Goal: Task Accomplishment & Management: Complete application form

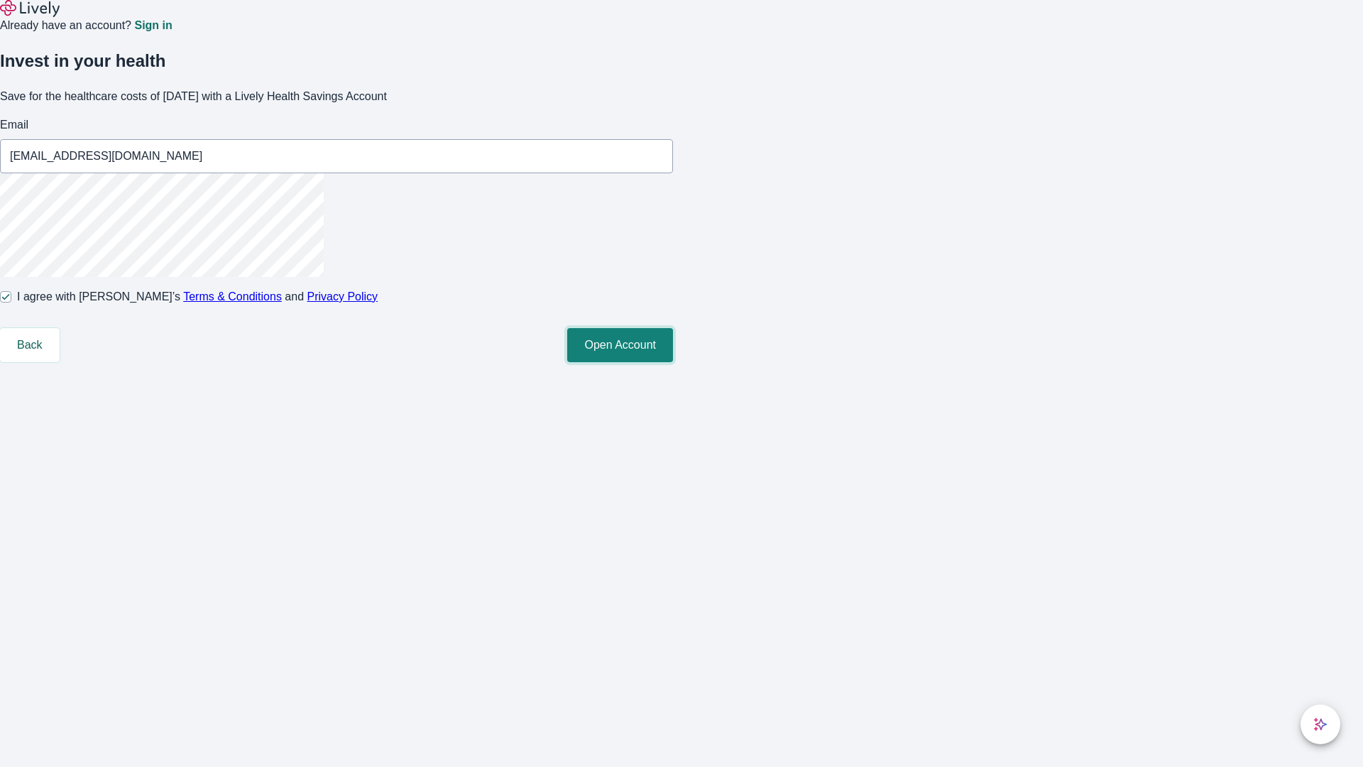
click at [673, 362] on button "Open Account" at bounding box center [620, 345] width 106 height 34
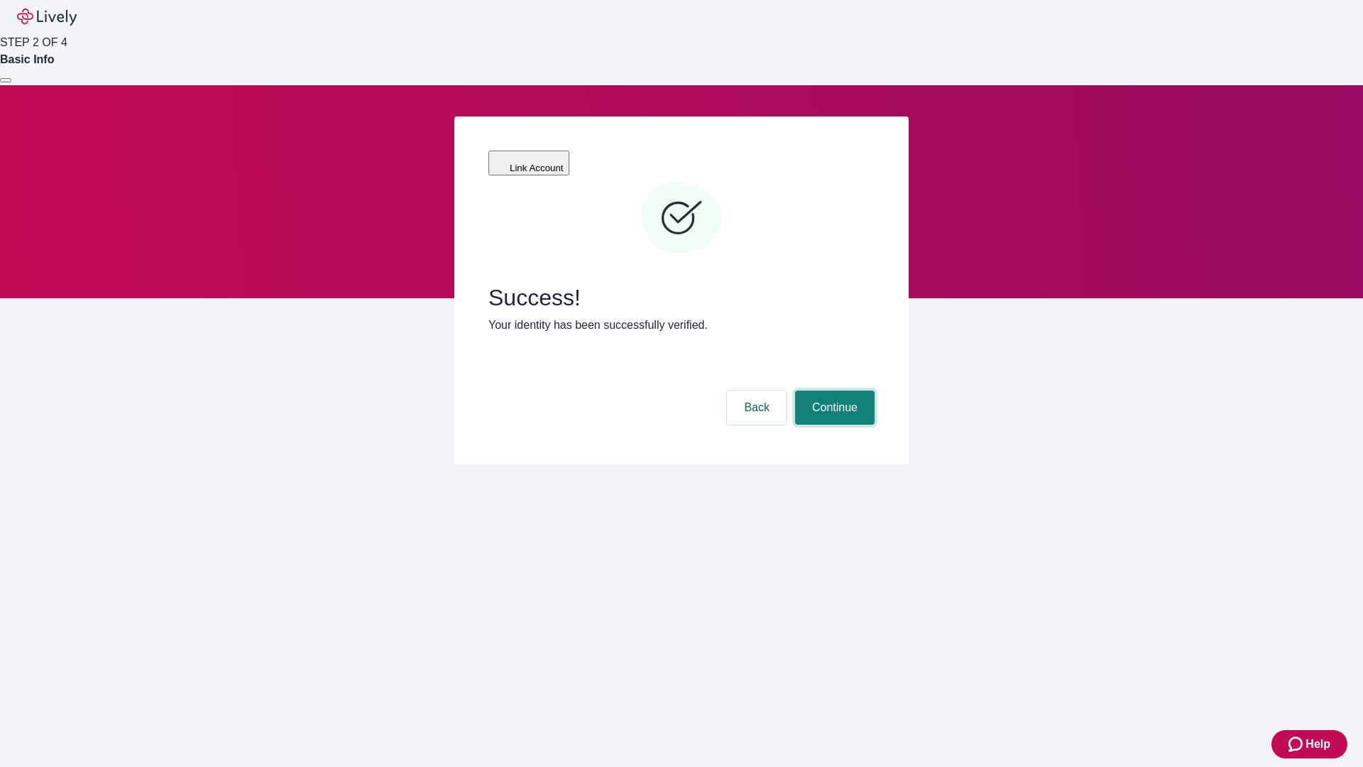
click at [833, 390] on button "Continue" at bounding box center [835, 407] width 80 height 34
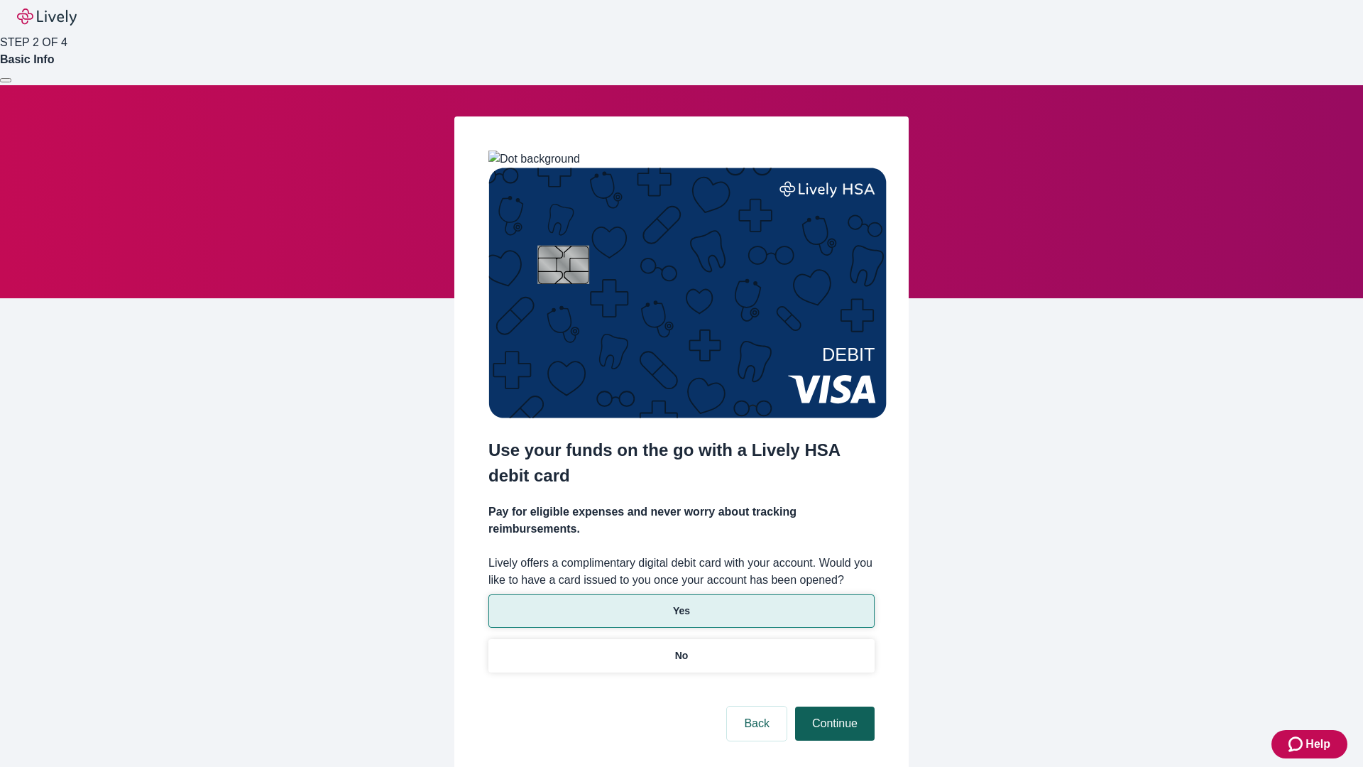
click at [681, 603] on p "Yes" at bounding box center [681, 610] width 17 height 15
click at [833, 706] on button "Continue" at bounding box center [835, 723] width 80 height 34
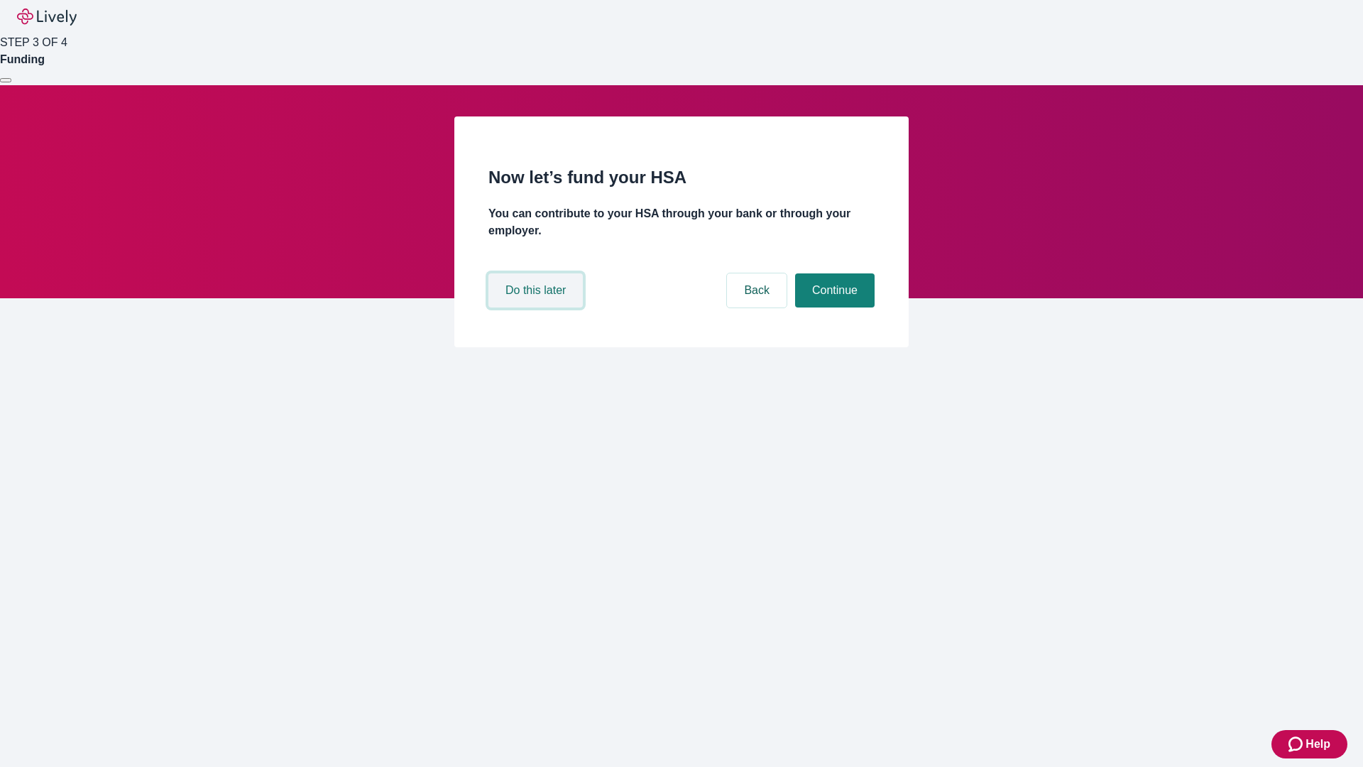
click at [537, 307] on button "Do this later" at bounding box center [535, 290] width 94 height 34
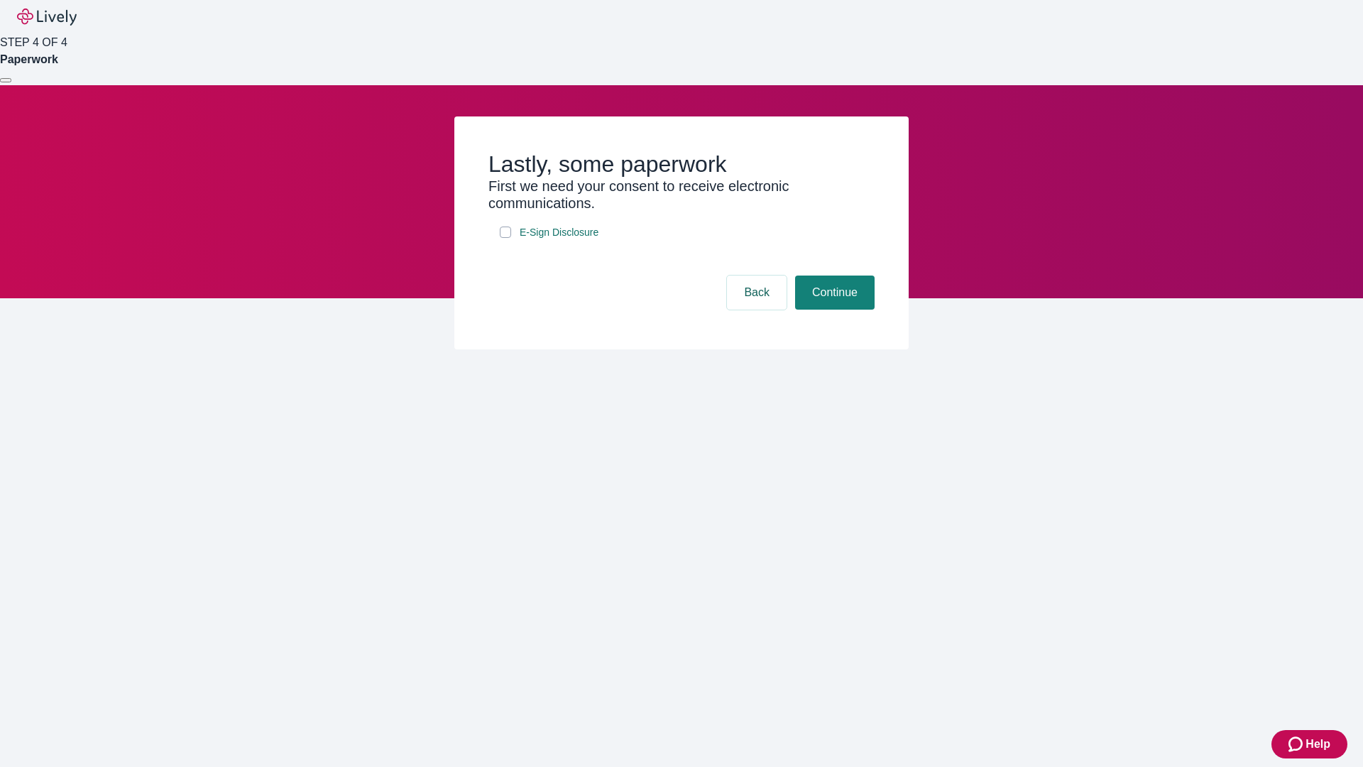
click at [506, 238] on input "E-Sign Disclosure" at bounding box center [505, 231] width 11 height 11
checkbox input "true"
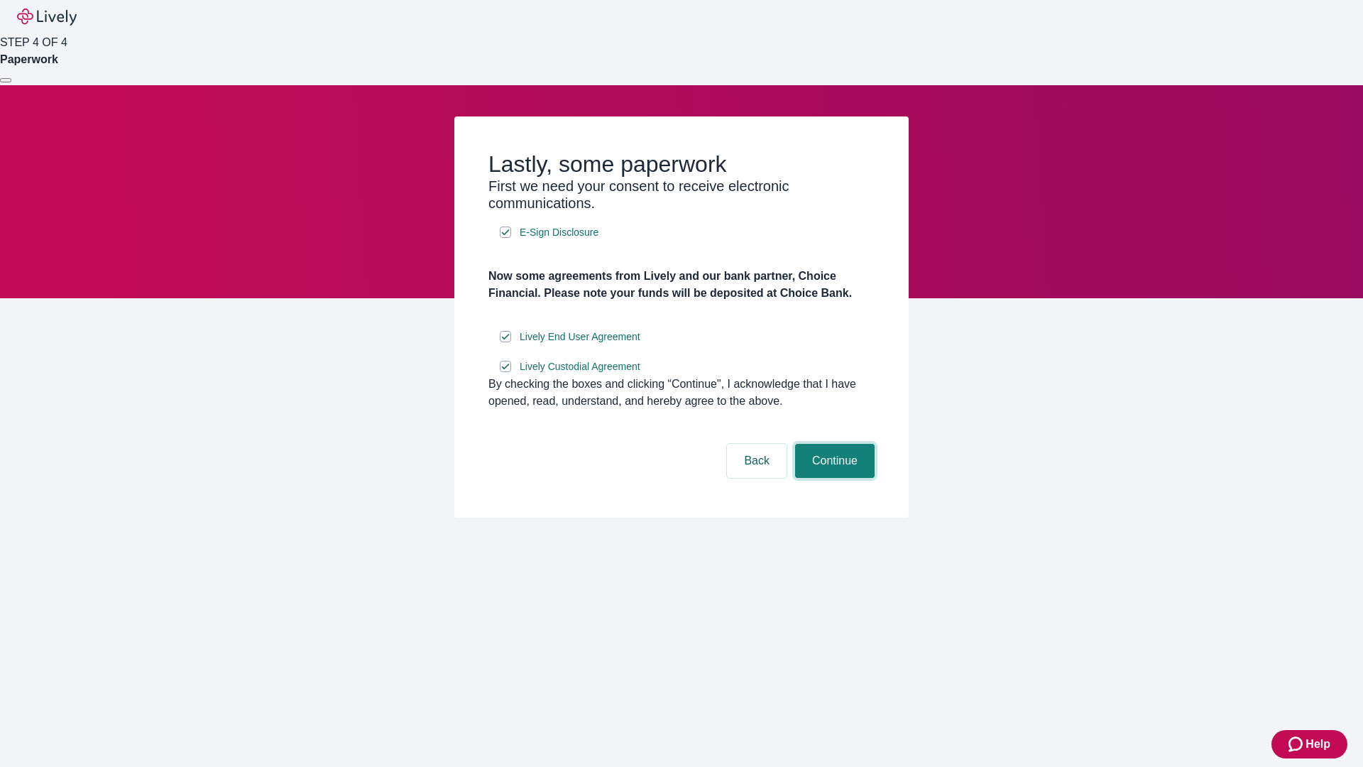
click at [833, 478] on button "Continue" at bounding box center [835, 461] width 80 height 34
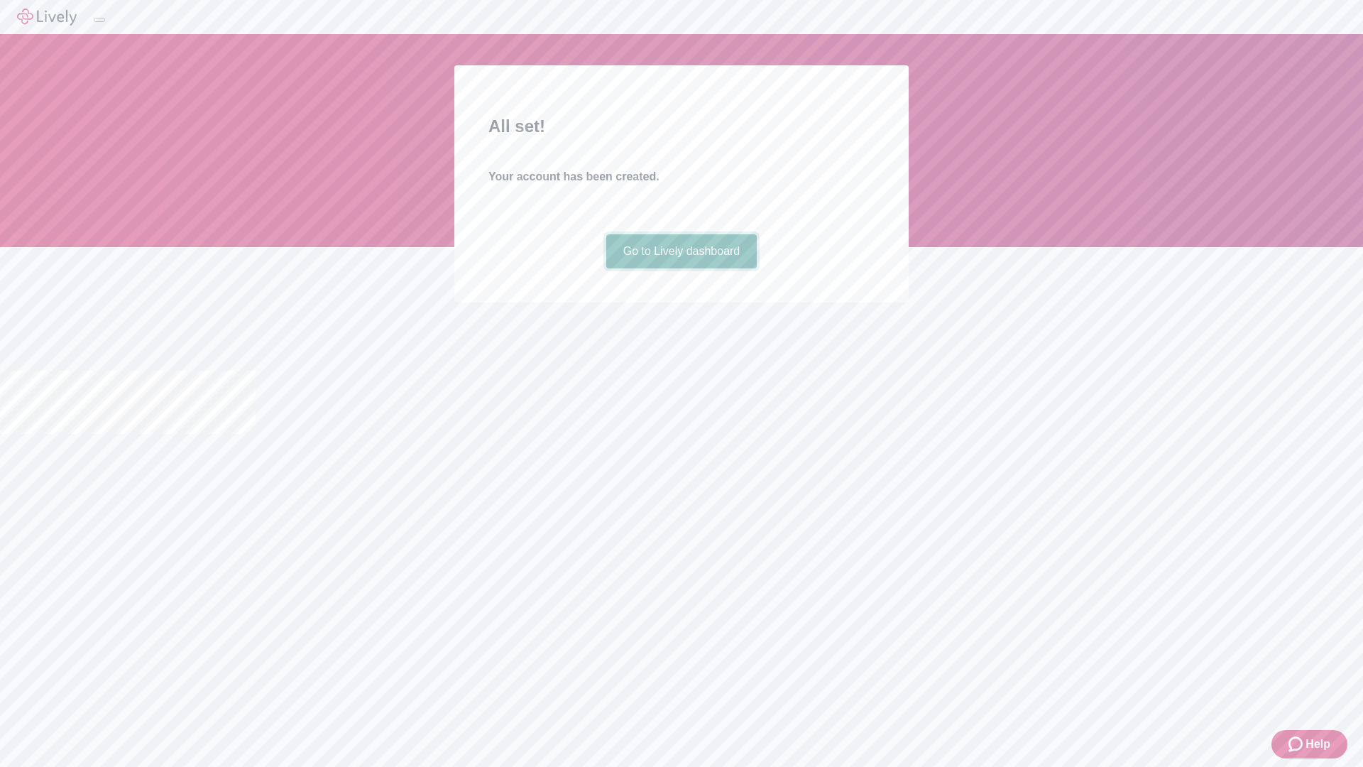
click at [681, 268] on link "Go to Lively dashboard" at bounding box center [681, 251] width 151 height 34
